Goal: Browse casually

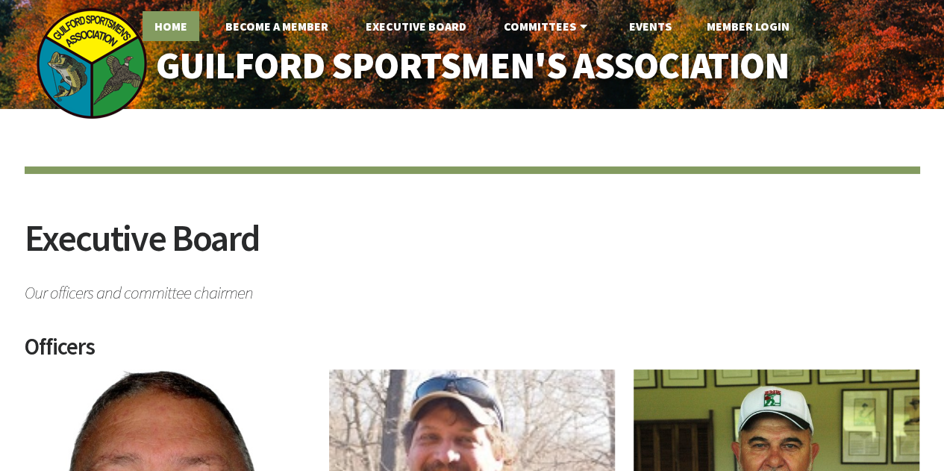
click at [173, 21] on link "Home" at bounding box center [170, 26] width 57 height 30
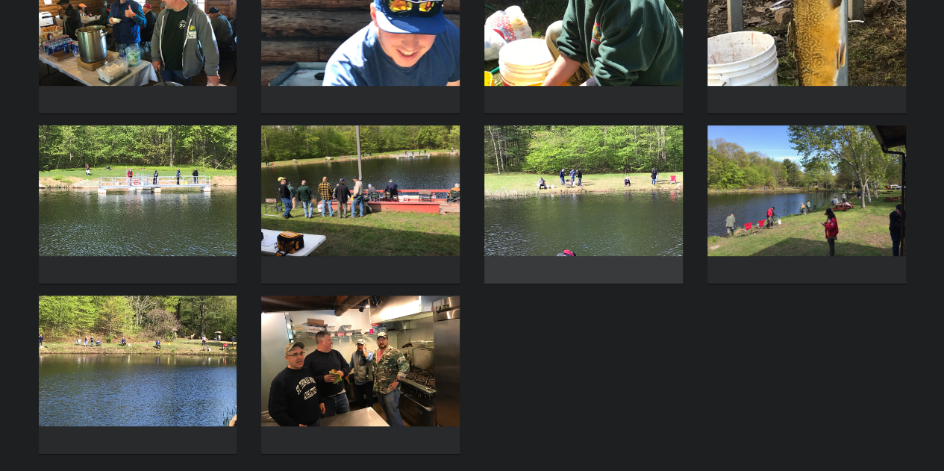
scroll to position [382, 0]
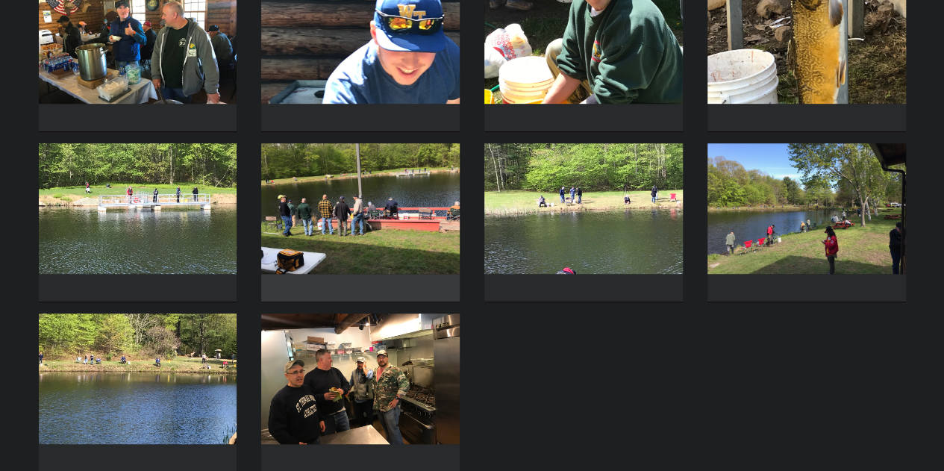
click at [406, 247] on img at bounding box center [360, 208] width 198 height 131
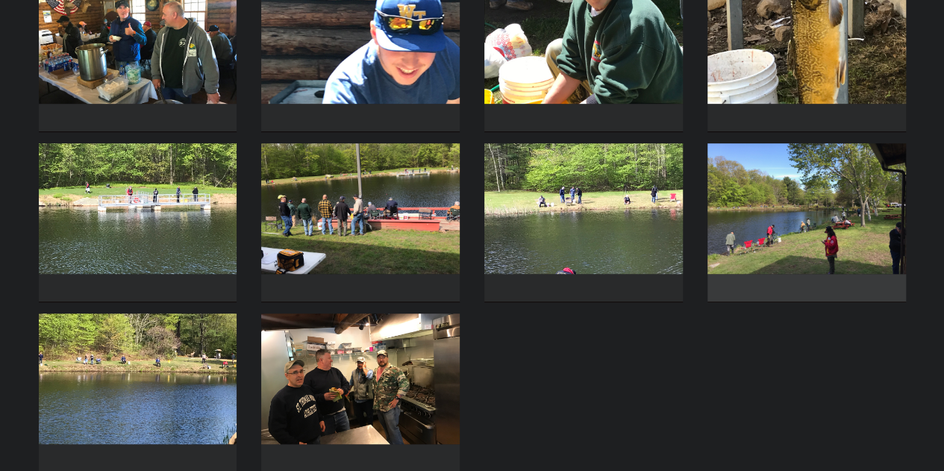
click at [836, 234] on img at bounding box center [806, 208] width 198 height 131
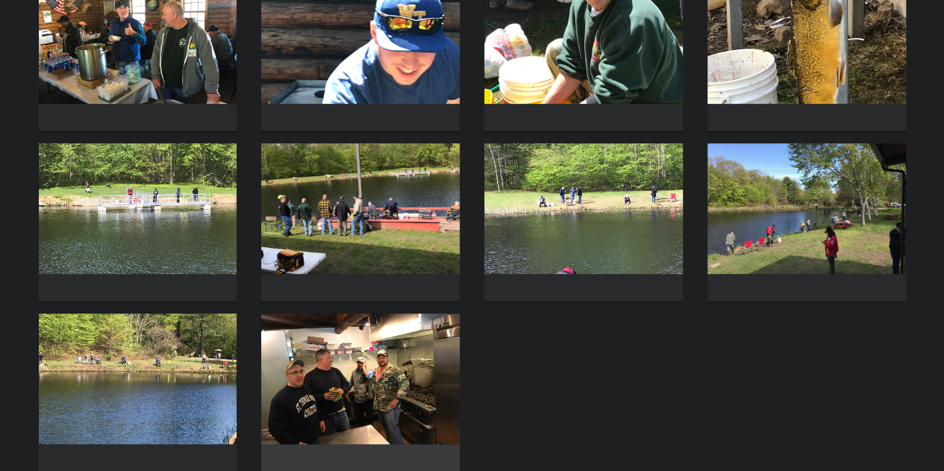
click at [357, 410] on img at bounding box center [360, 378] width 198 height 131
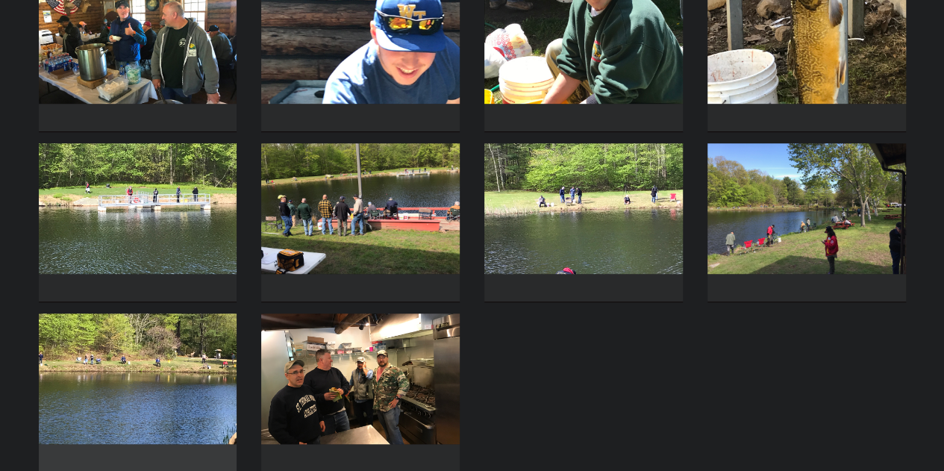
click at [178, 402] on img at bounding box center [138, 378] width 198 height 131
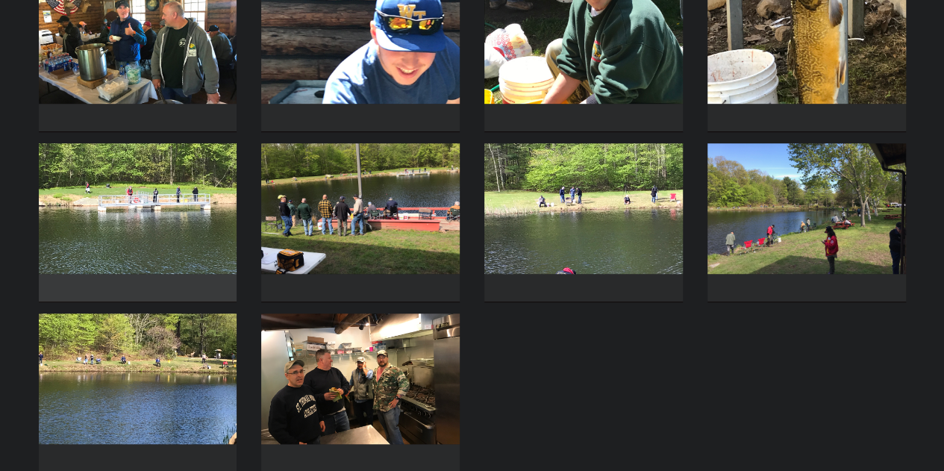
click at [130, 244] on img at bounding box center [138, 208] width 198 height 131
